Goal: Complete application form

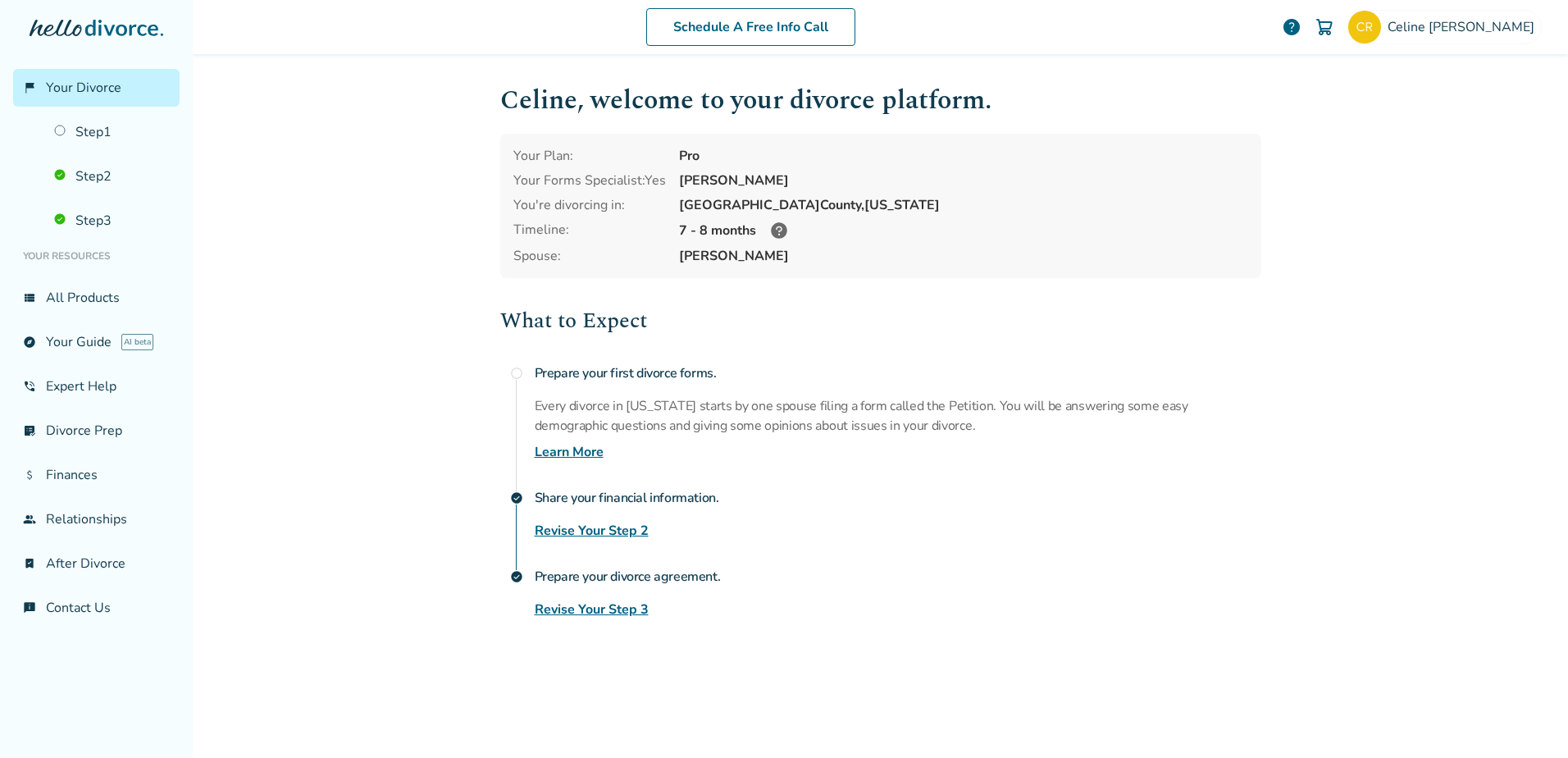
click at [557, 607] on link "Revise Your Step 3" at bounding box center [592, 609] width 114 height 20
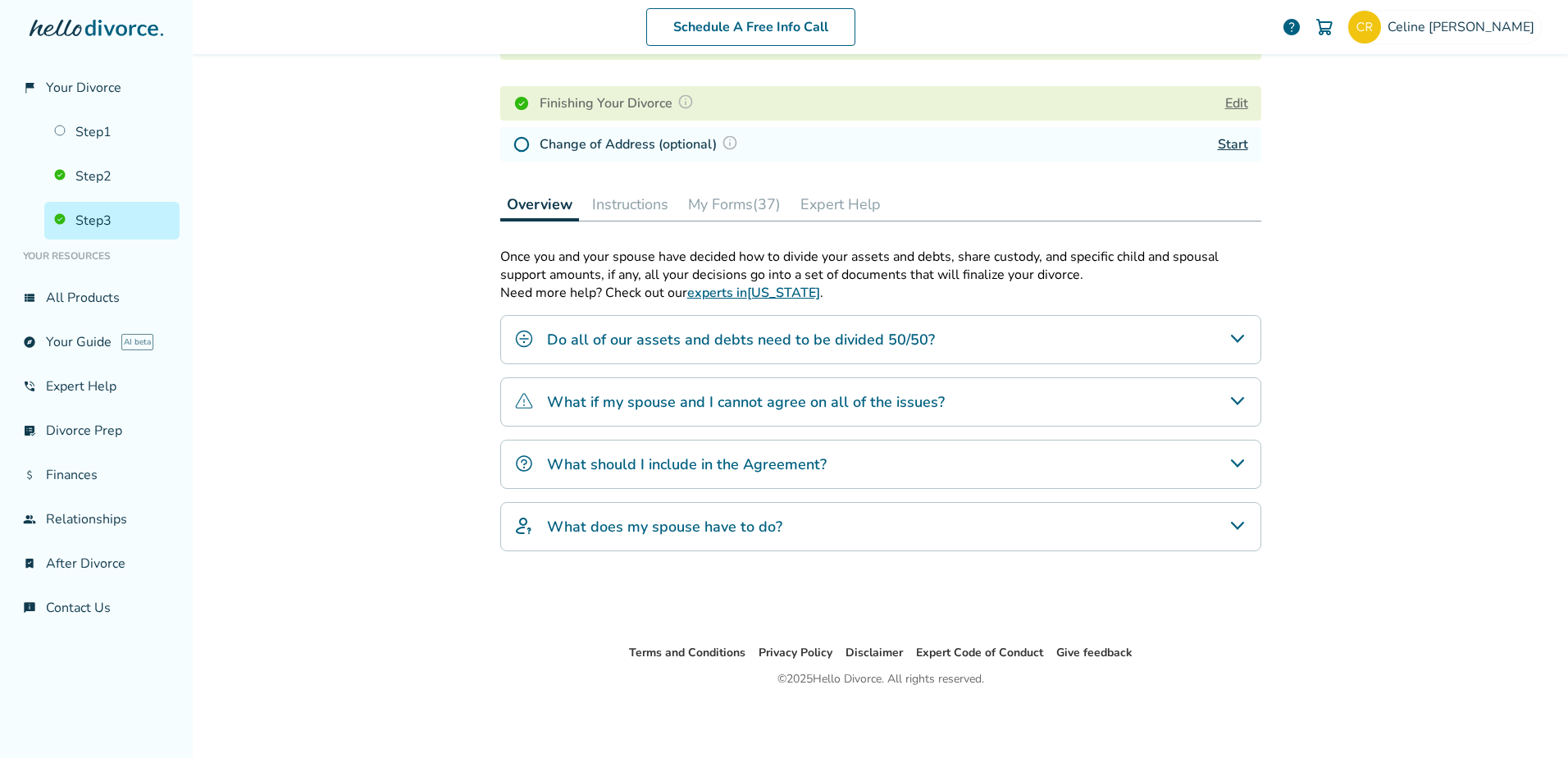
scroll to position [147, 0]
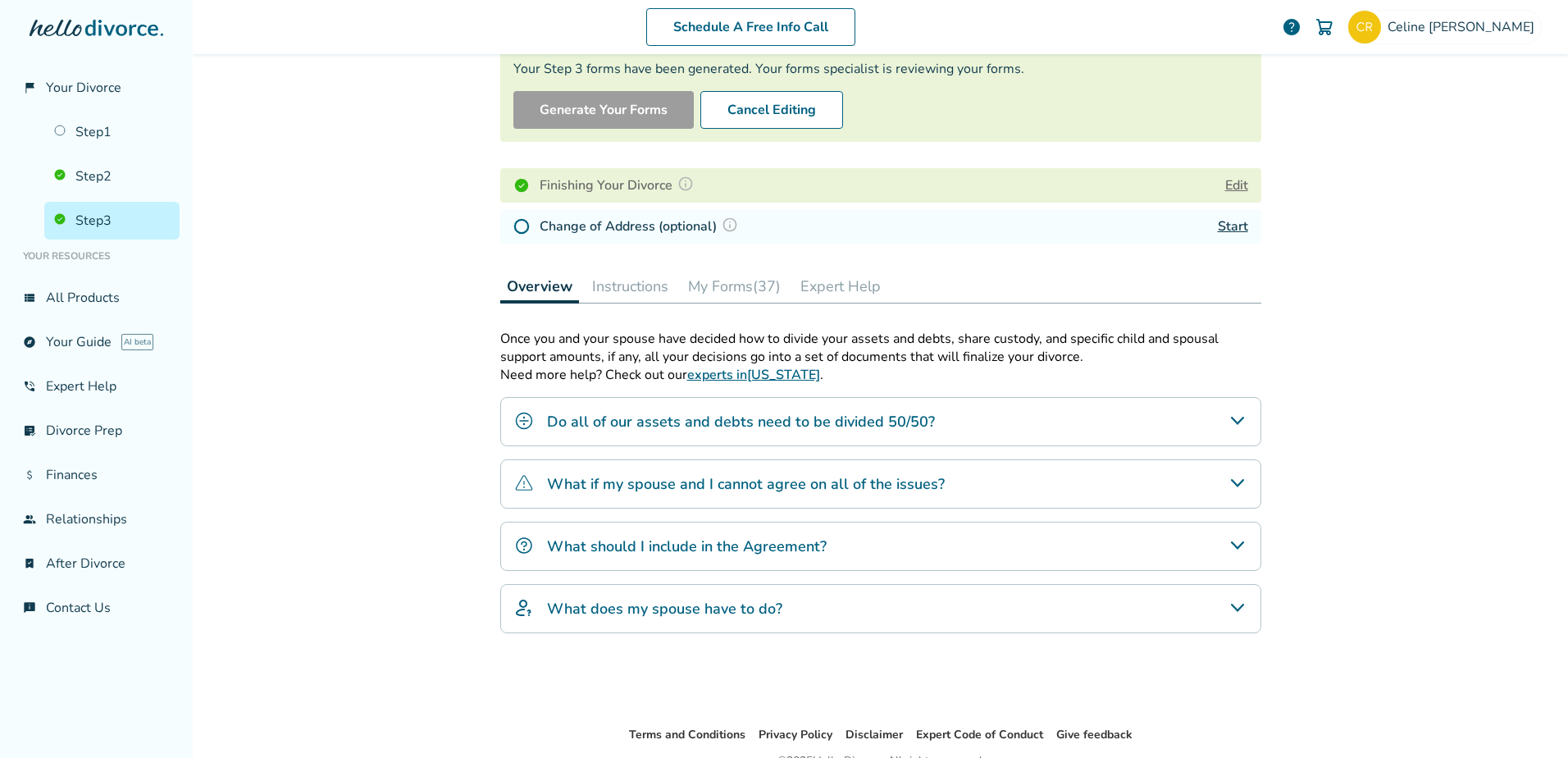
click at [724, 288] on button "My Forms (37)" at bounding box center [734, 285] width 105 height 32
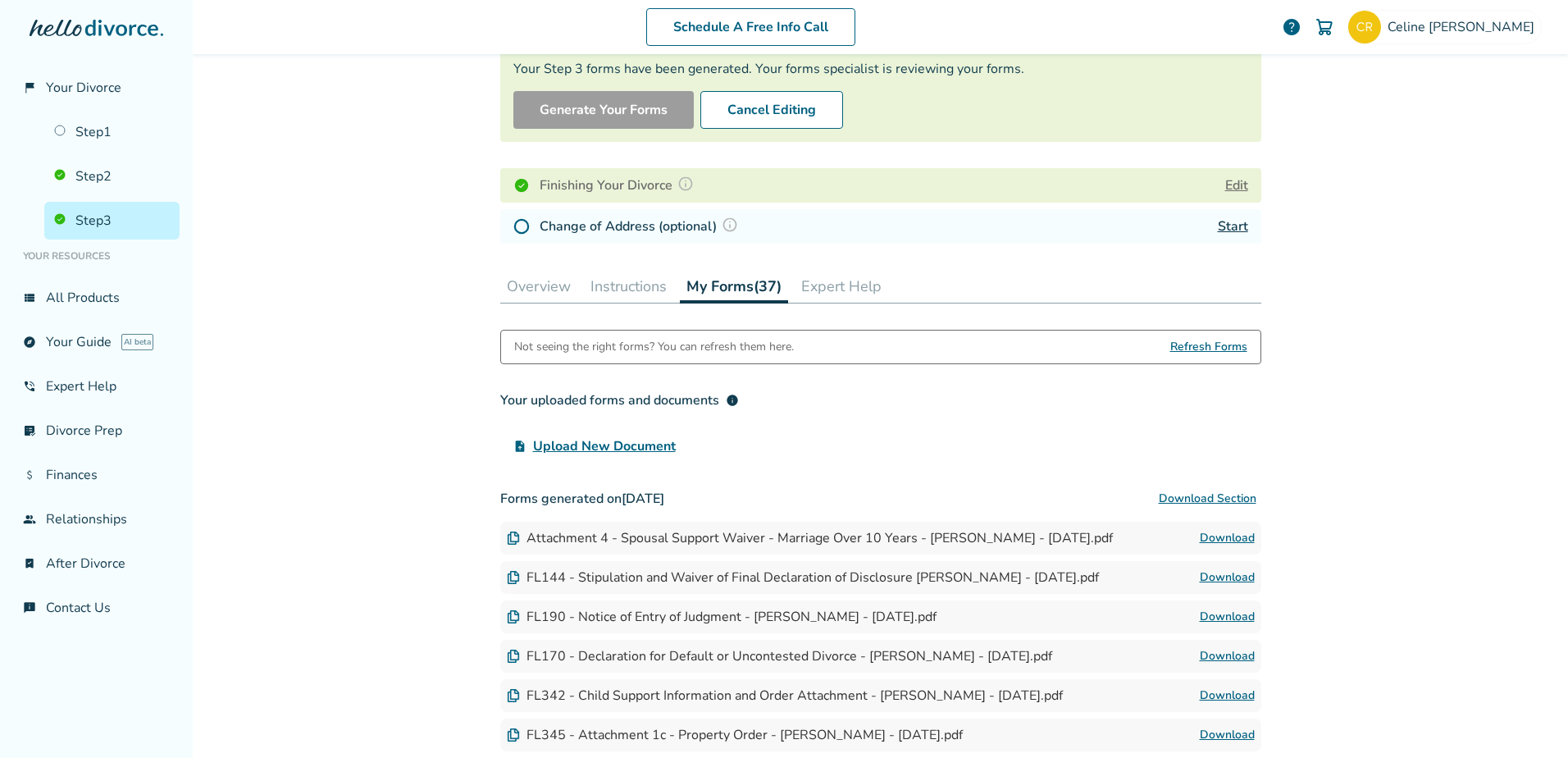
click at [1210, 342] on span "Refresh Forms" at bounding box center [1209, 347] width 77 height 32
click at [759, 113] on button "Cancel Editing" at bounding box center [771, 109] width 143 height 37
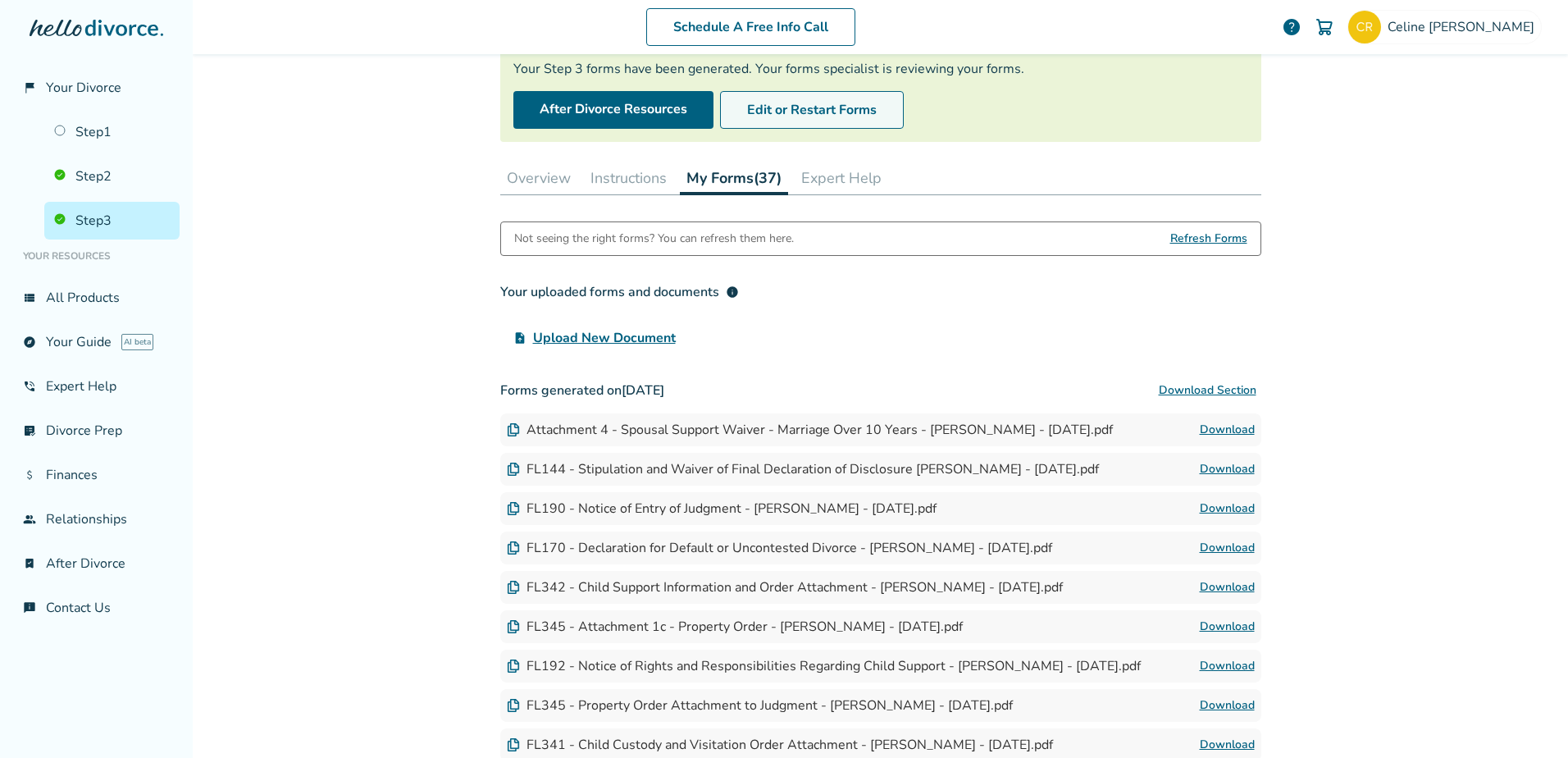
click at [777, 110] on button "Edit or Restart Forms" at bounding box center [812, 109] width 184 height 37
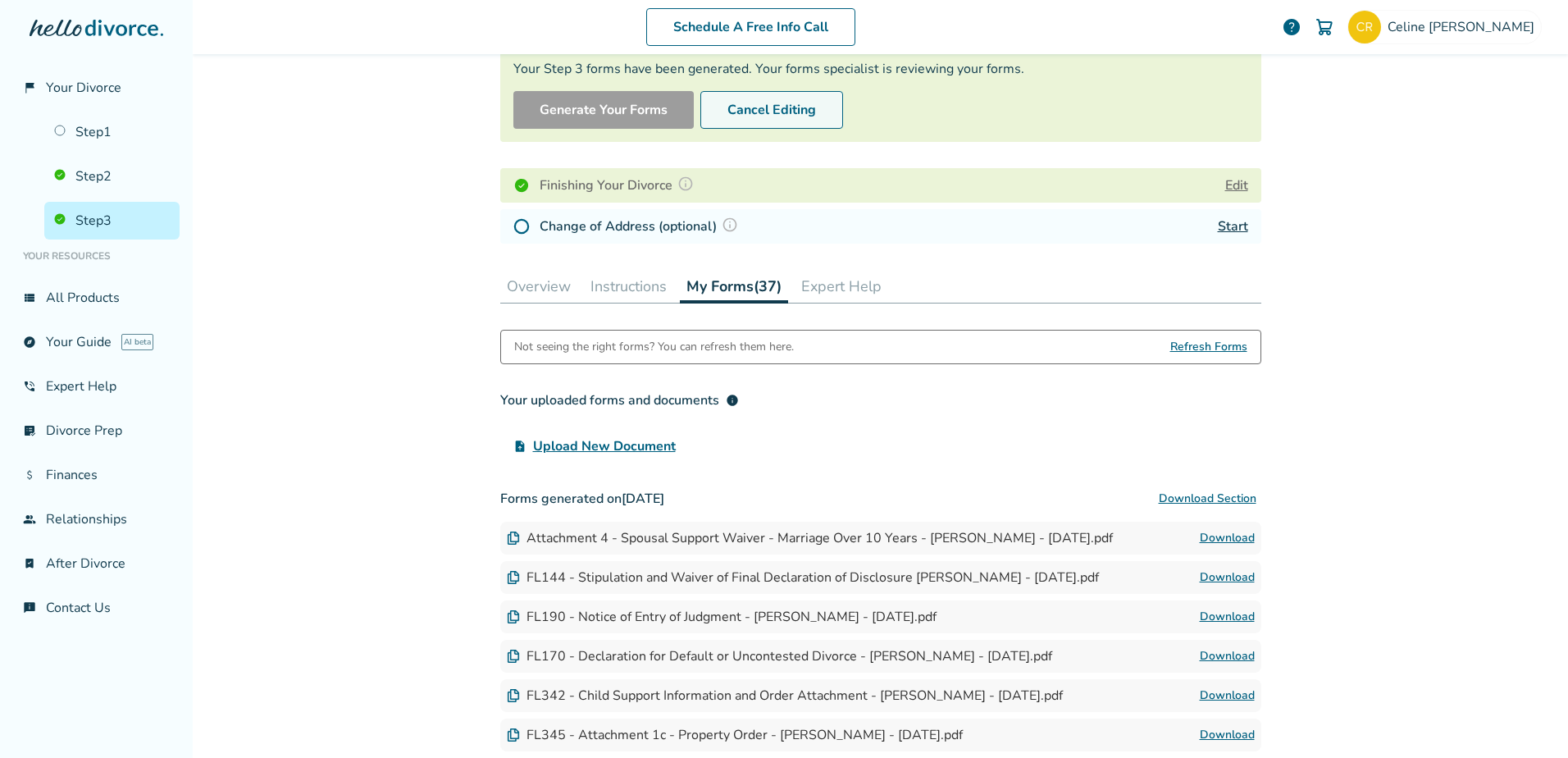
click at [768, 114] on button "Cancel Editing" at bounding box center [771, 109] width 143 height 37
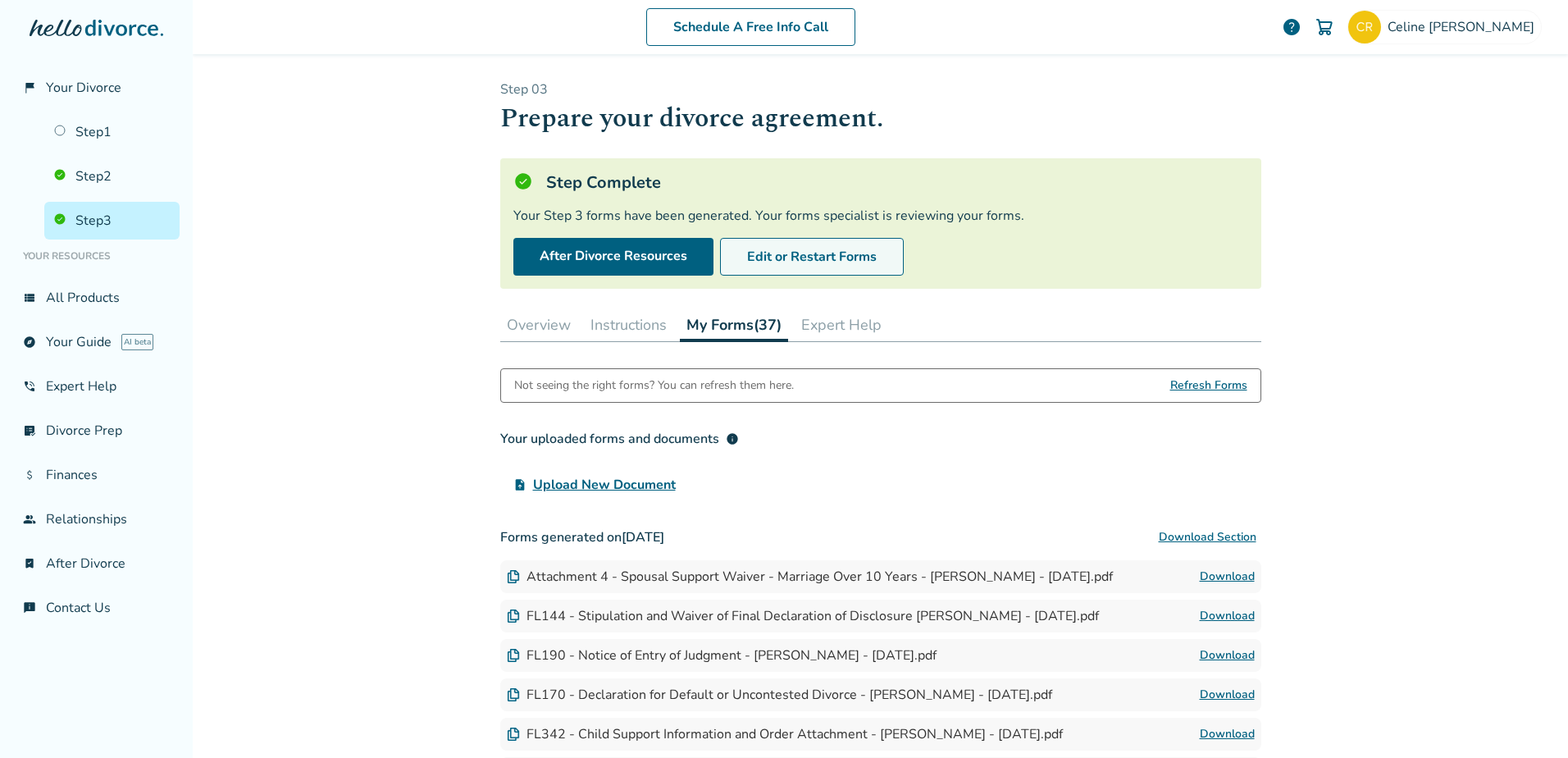
click at [807, 252] on button "Edit or Restart Forms" at bounding box center [812, 257] width 184 height 37
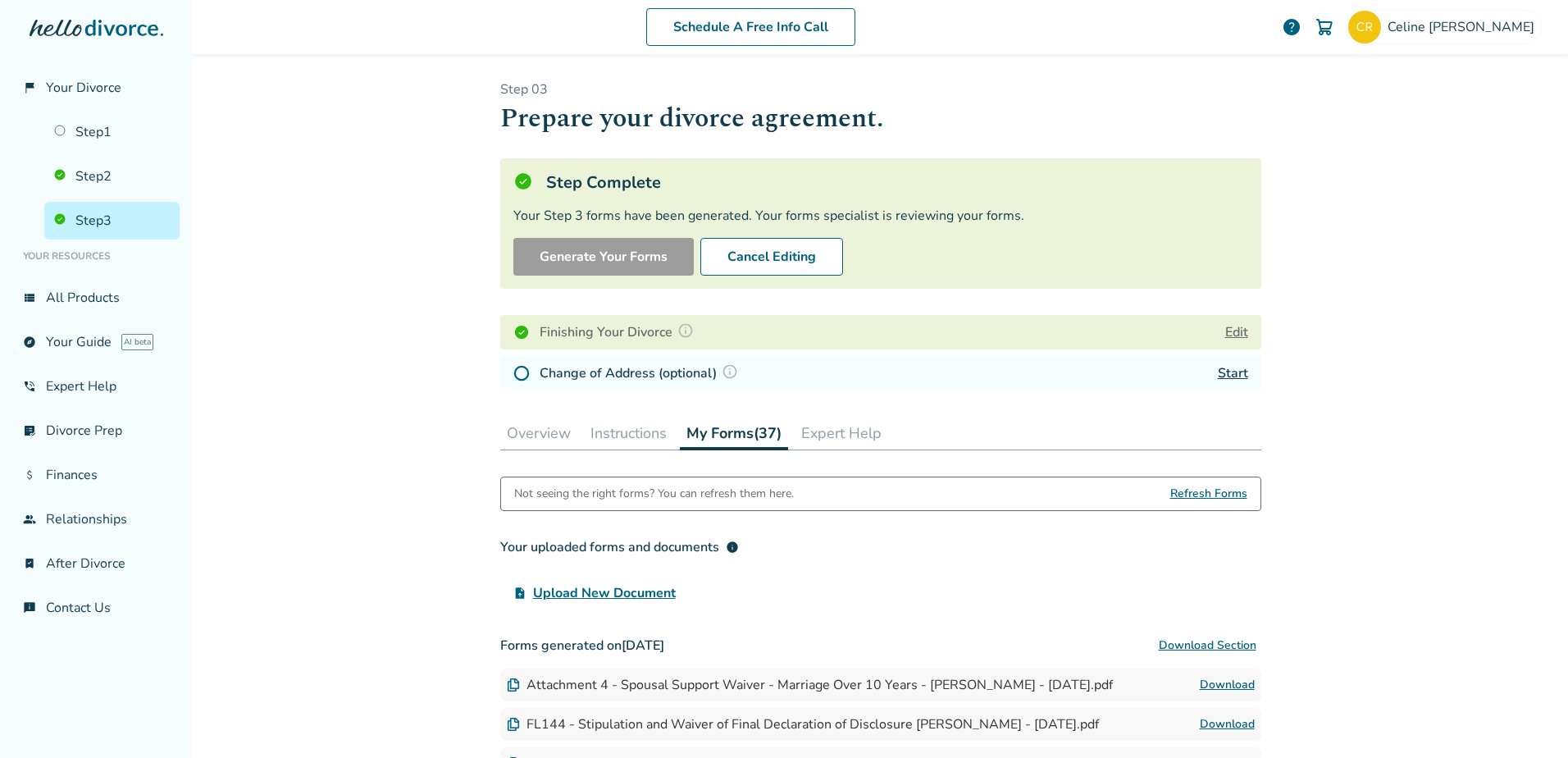
click at [1232, 328] on button "Edit" at bounding box center [1236, 332] width 23 height 20
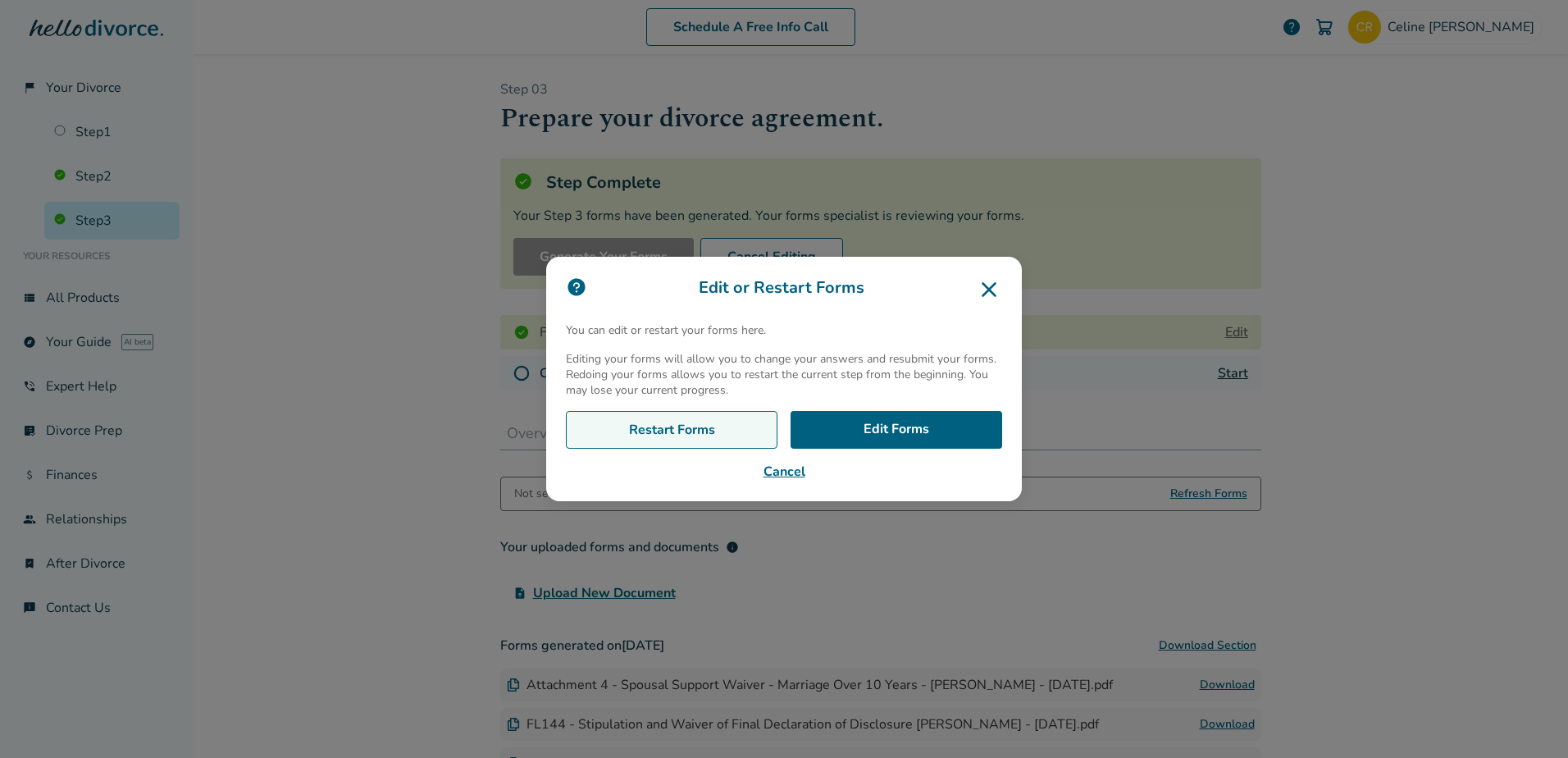
click at [716, 424] on link "Restart Forms" at bounding box center [672, 429] width 212 height 37
